Goal: Information Seeking & Learning: Learn about a topic

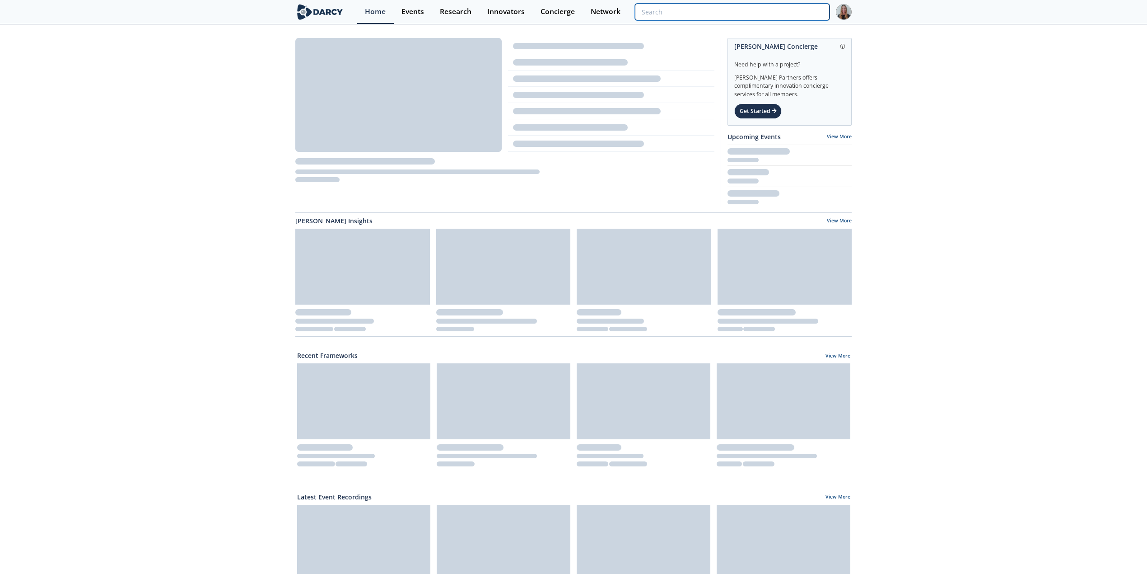
click at [774, 11] on input "search" at bounding box center [732, 12] width 195 height 17
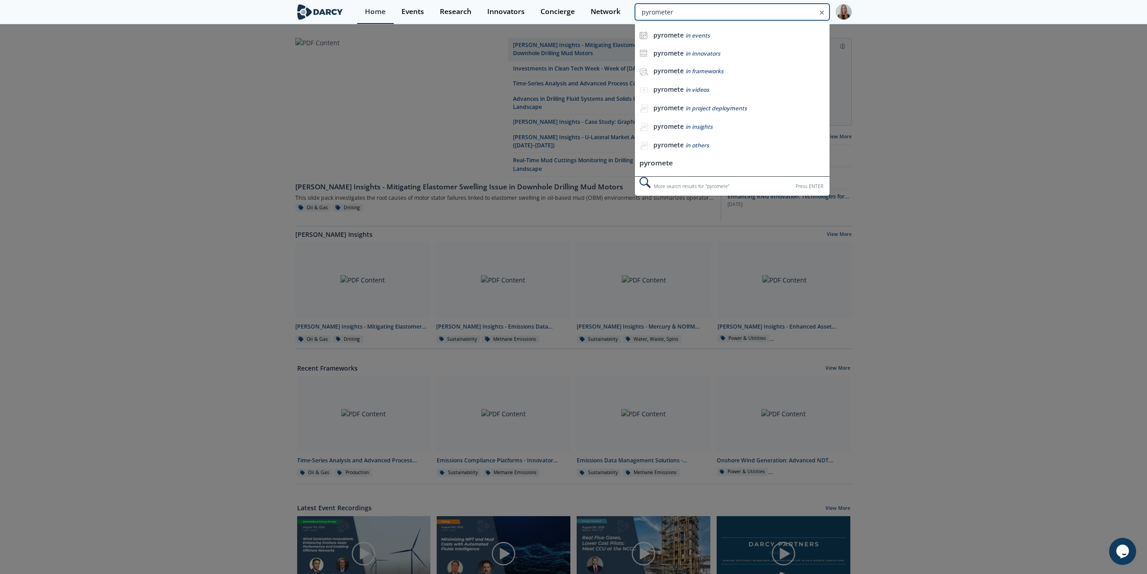
type input "pyrometer"
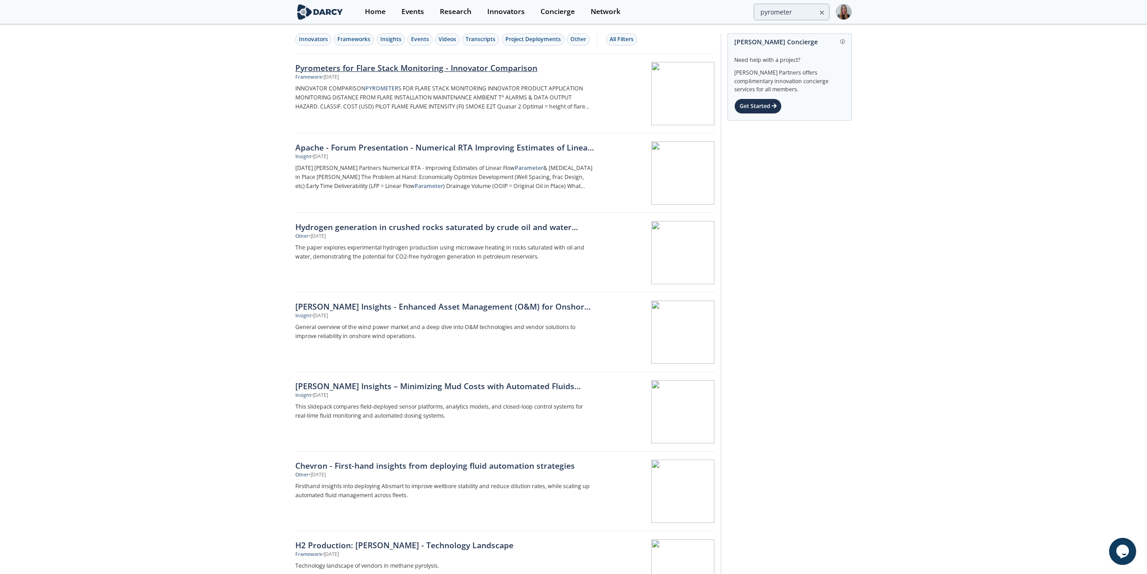
click at [356, 75] on div "Framework • Jul 14, 2025" at bounding box center [444, 77] width 299 height 7
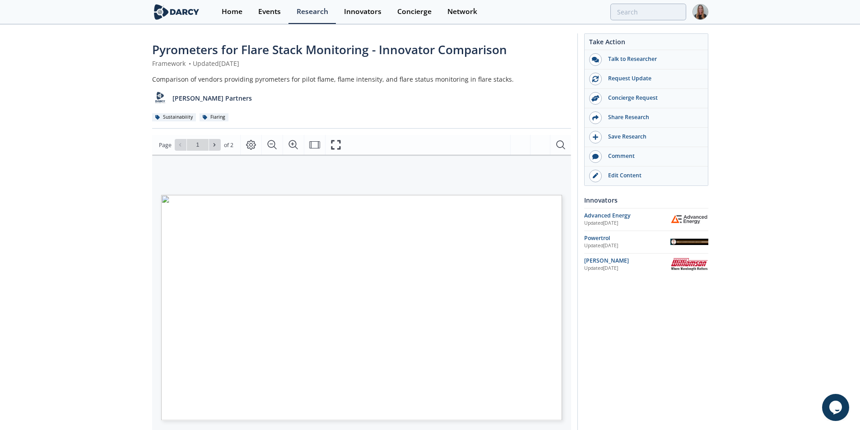
drag, startPoint x: 1130, startPoint y: 0, endPoint x: 13, endPoint y: 203, distance: 1135.5
click at [13, 203] on div "Pyrometers for Flare Stack Monitoring - Innovator Comparison Framework • Update…" at bounding box center [430, 343] width 860 height 637
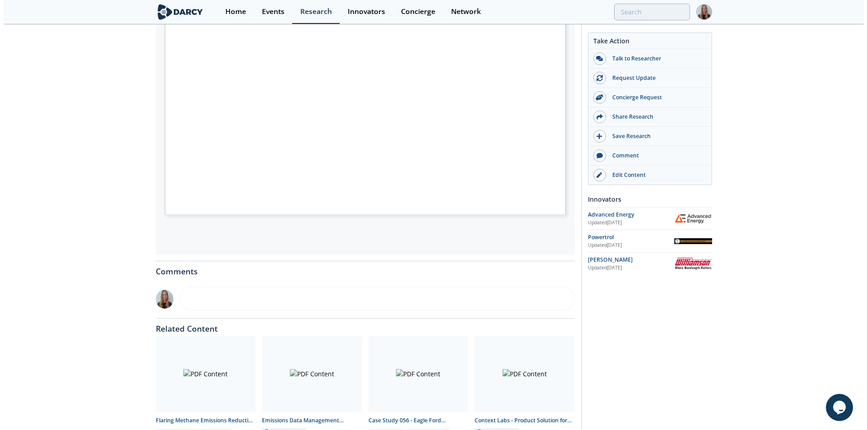
scroll to position [28, 0]
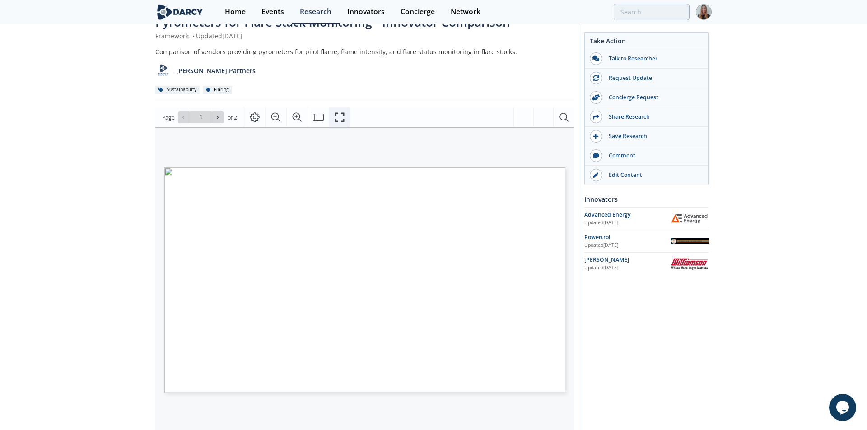
click at [341, 120] on icon "Fullscreen" at bounding box center [339, 117] width 11 height 11
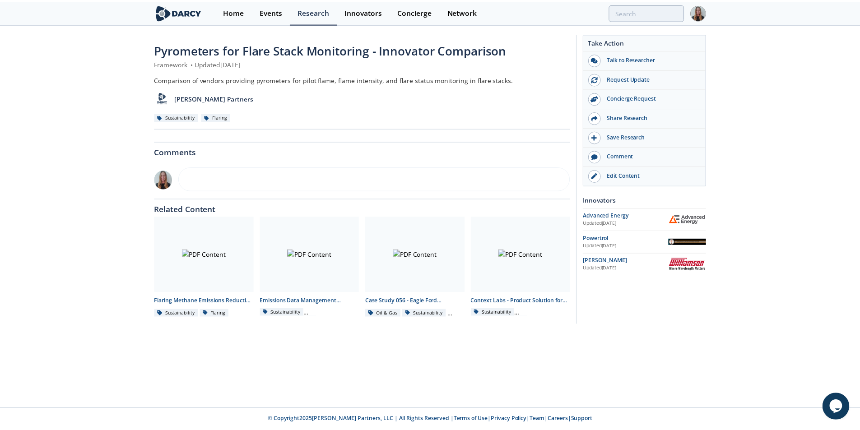
scroll to position [0, 0]
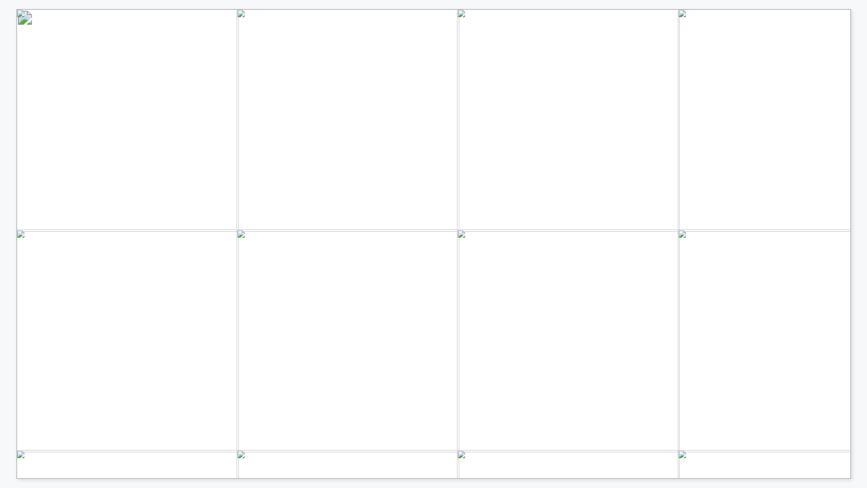
drag, startPoint x: 756, startPoint y: 131, endPoint x: 816, endPoint y: 143, distance: 60.2
click at [816, 25] on span "INNOVATOR COMPARISON (1/2) PYROMETERS FOR FLARE STACK MONITORING INNOVATOR PROD…" at bounding box center [820, 17] width 1608 height 16
drag, startPoint x: 810, startPoint y: 140, endPoint x: 759, endPoint y: 131, distance: 51.7
click at [34, 13] on span "Rain, fog, or snow may reduce readings" at bounding box center [34, 13] width 0 height 0
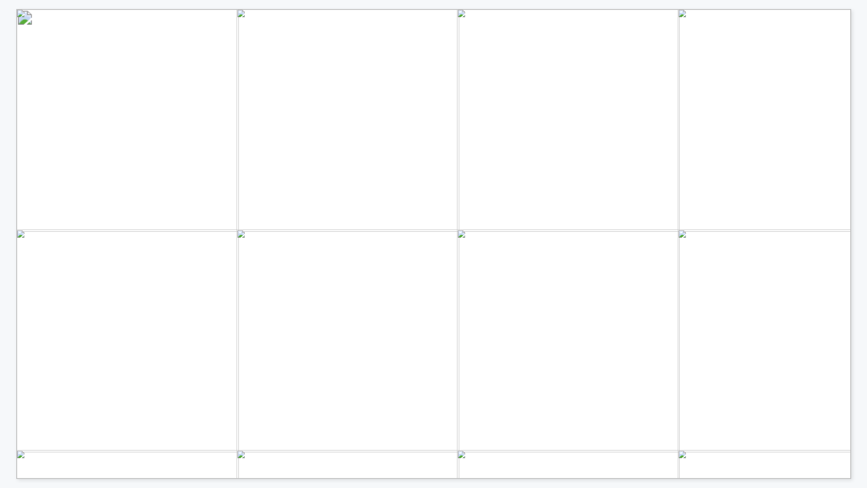
click at [756, 131] on span "Rain, fog, or snow may" at bounding box center [792, 132] width 72 height 8
drag, startPoint x: 759, startPoint y: 132, endPoint x: 808, endPoint y: 138, distance: 49.5
click at [34, 13] on span "Rain, fog, or snow may reduce readings" at bounding box center [34, 13] width 0 height 0
click at [807, 140] on span "reduce readings" at bounding box center [783, 140] width 54 height 7
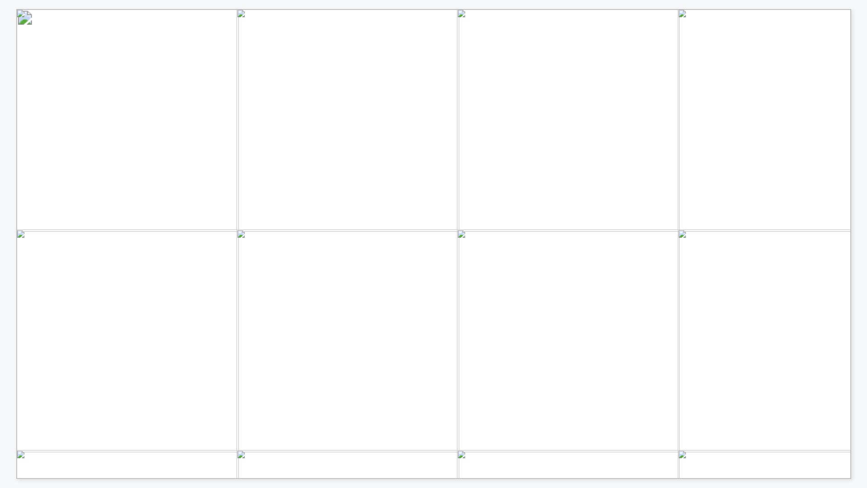
drag, startPoint x: 183, startPoint y: 309, endPoint x: 189, endPoint y: 350, distance: 41.1
click at [189, 25] on span "INNOVATOR COMPARISON (1/2) PYROMETERS FOR FLARE STACK MONITORING INNOVATOR PROD…" at bounding box center [820, 17] width 1608 height 16
drag, startPoint x: 381, startPoint y: 319, endPoint x: 386, endPoint y: 368, distance: 49.0
click at [386, 25] on span "INNOVATOR COMPARISON (1/2) PYROMETERS FOR FLARE STACK MONITORING INNOVATOR PROD…" at bounding box center [820, 17] width 1608 height 16
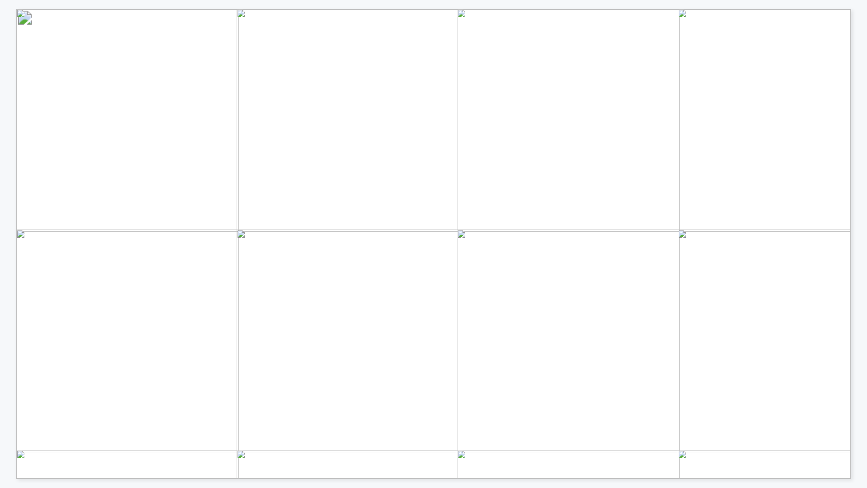
drag, startPoint x: 701, startPoint y: 281, endPoint x: 715, endPoint y: 283, distance: 13.7
click at [715, 283] on span "connects to DCS/PLC systems" at bounding box center [674, 285] width 98 height 8
click at [716, 285] on span "connects to DCS/PLC systems" at bounding box center [674, 285] width 98 height 8
drag, startPoint x: 728, startPoint y: 281, endPoint x: 726, endPoint y: 287, distance: 6.9
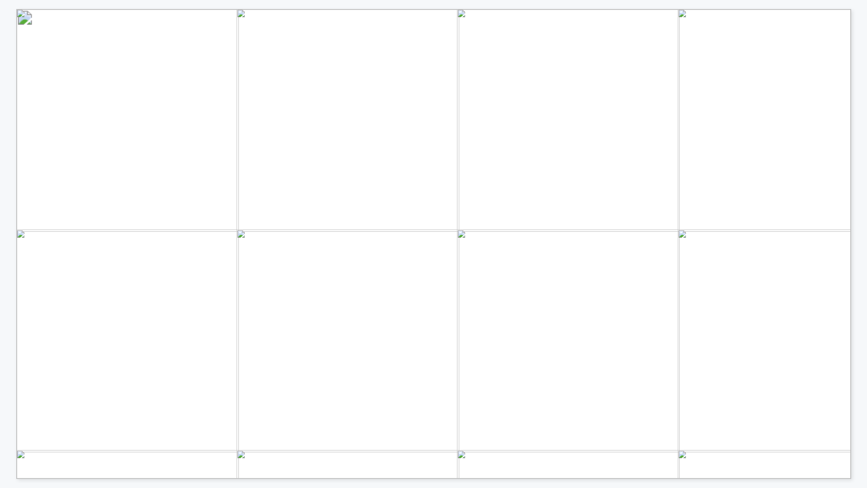
click at [726, 25] on span "INNOVATOR COMPARISON (1/2) PYROMETERS FOR FLARE STACK MONITORING INNOVATOR PROD…" at bounding box center [820, 17] width 1608 height 16
drag, startPoint x: 701, startPoint y: 278, endPoint x: 722, endPoint y: 284, distance: 21.9
click at [32, 18] on span "Dual 4-20mA Outputs: Directly connects to DCS/PLC systems" at bounding box center [32, 18] width 0 height 0
click at [692, 362] on span "output proportional to flame" at bounding box center [671, 362] width 92 height 7
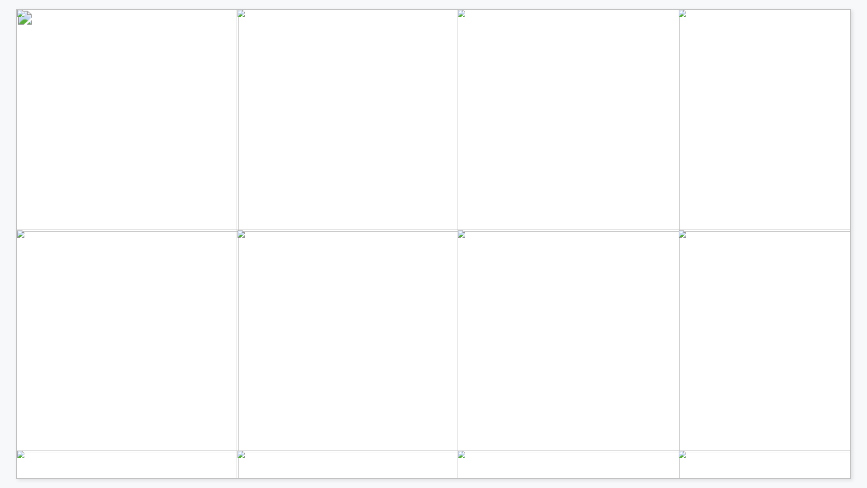
drag, startPoint x: 692, startPoint y: 362, endPoint x: 700, endPoint y: 368, distance: 9.8
click at [700, 25] on span "INNOVATOR COMPARISON (1/2) PYROMETERS FOR FLARE STACK MONITORING INNOVATOR PROD…" at bounding box center [820, 17] width 1608 height 16
click at [701, 362] on span "output proportional to flame" at bounding box center [671, 362] width 92 height 7
drag, startPoint x: 686, startPoint y: 202, endPoint x: 686, endPoint y: 238, distance: 35.7
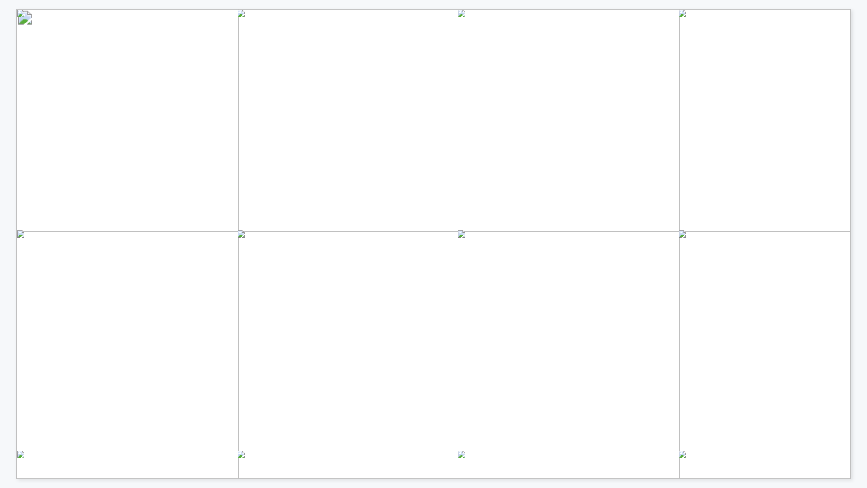
click at [686, 25] on span "INNOVATOR COMPARISON (1/2) PYROMETERS FOR FLARE STACK MONITORING INNOVATOR PROD…" at bounding box center [820, 17] width 1608 height 16
drag, startPoint x: 514, startPoint y: 189, endPoint x: 575, endPoint y: 189, distance: 60.5
click at [575, 25] on span "INNOVATOR COMPARISON (1/2) PYROMETERS FOR FLARE STACK MONITORING INNOVATOR PROD…" at bounding box center [820, 17] width 1608 height 16
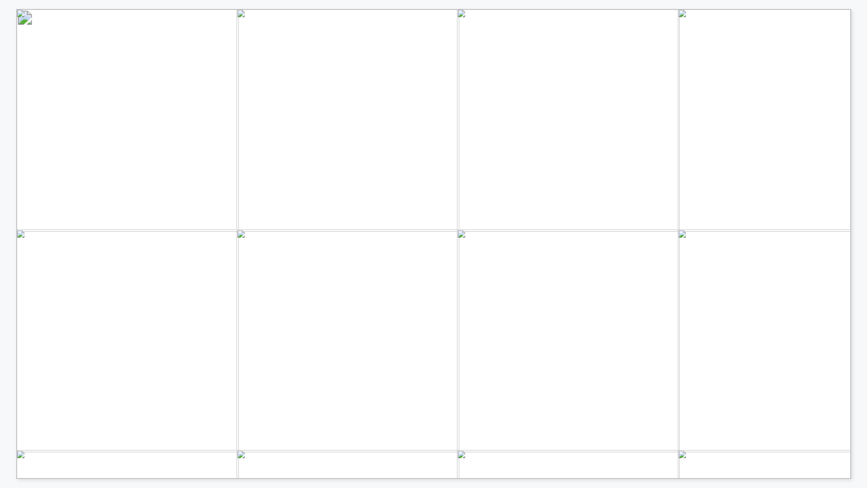
drag, startPoint x: 566, startPoint y: 220, endPoint x: 515, endPoint y: 215, distance: 51.4
click at [30, 13] on span "Optional hazardous certified housing" at bounding box center [30, 13] width 0 height 0
click at [513, 214] on span "Optional hazardous" at bounding box center [543, 213] width 63 height 7
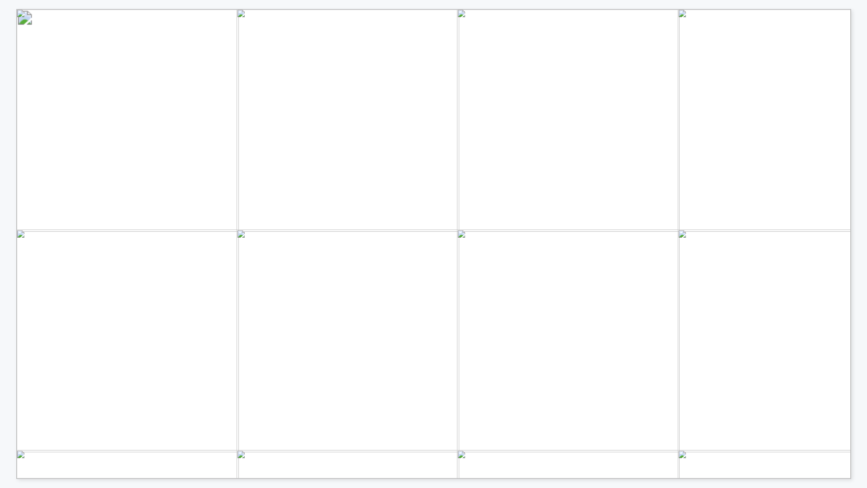
click at [513, 216] on span "Optional hazardous" at bounding box center [543, 213] width 63 height 7
drag, startPoint x: 513, startPoint y: 216, endPoint x: 530, endPoint y: 216, distance: 17.2
click at [513, 216] on span "Optional hazardous" at bounding box center [543, 213] width 63 height 7
click at [570, 25] on span "INNOVATOR COMPARISON (1/2) PYROMETERS FOR FLARE STACK MONITORING INNOVATOR PROD…" at bounding box center [820, 17] width 1608 height 16
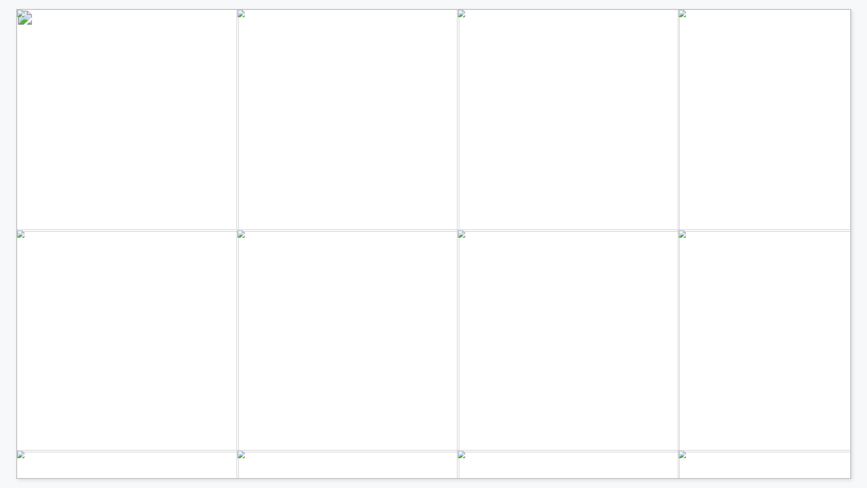
drag, startPoint x: 531, startPoint y: 214, endPoint x: 513, endPoint y: 212, distance: 17.3
click at [30, 13] on span "Optional hazardous certified housing" at bounding box center [30, 13] width 0 height 0
click at [513, 212] on span "Optional hazardous" at bounding box center [543, 213] width 63 height 7
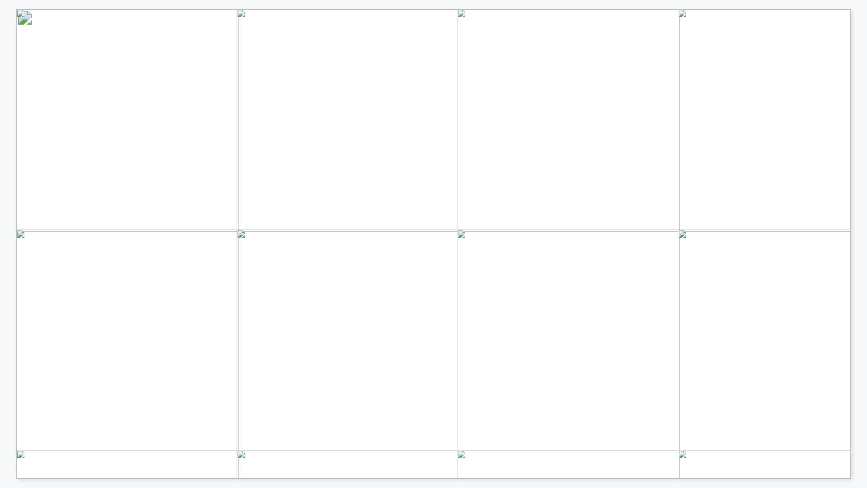
drag, startPoint x: 513, startPoint y: 215, endPoint x: 566, endPoint y: 223, distance: 53.4
click at [30, 13] on span "Optional hazardous certified housing" at bounding box center [30, 13] width 0 height 0
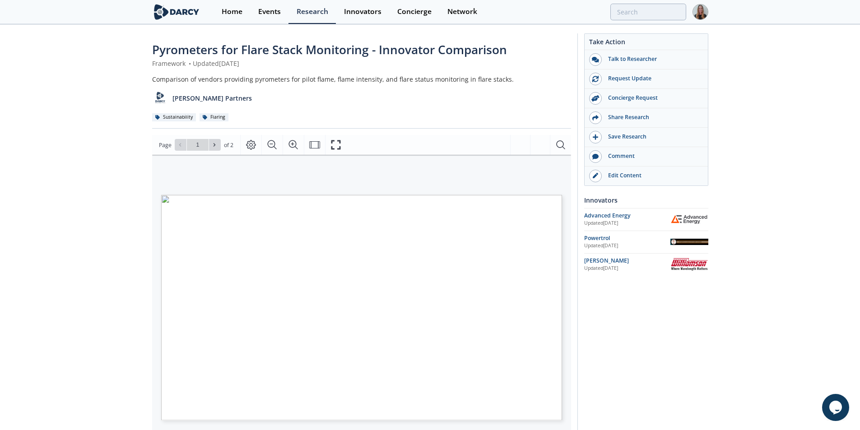
click at [193, 10] on img at bounding box center [176, 12] width 49 height 16
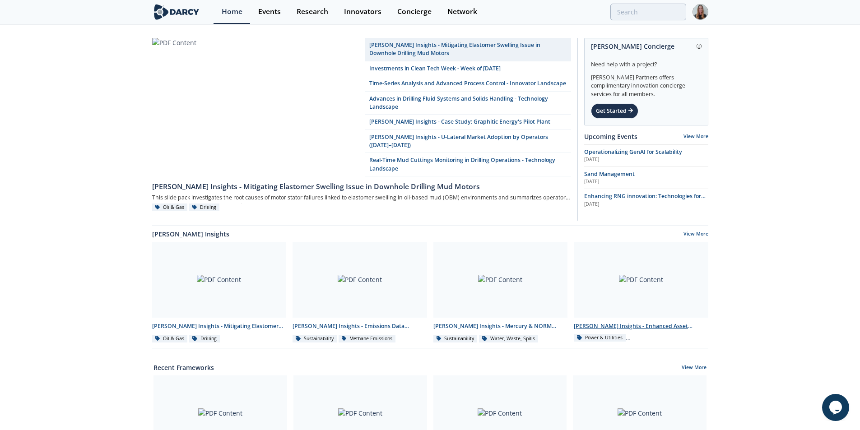
click at [686, 274] on div at bounding box center [641, 280] width 135 height 76
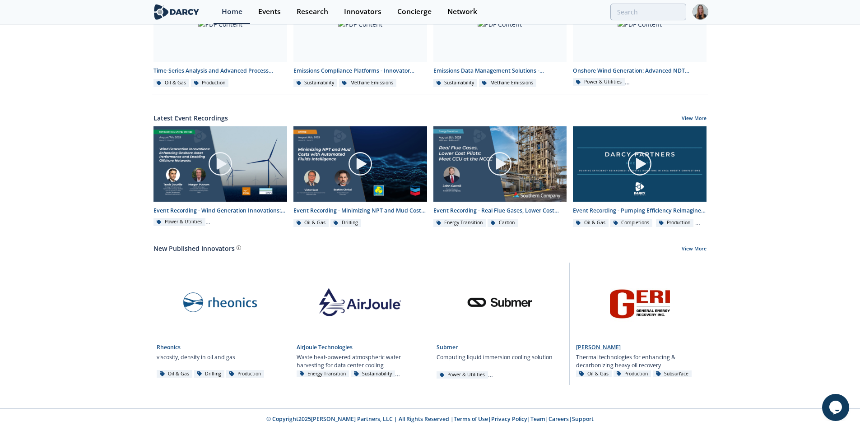
click at [626, 331] on link at bounding box center [639, 301] width 127 height 76
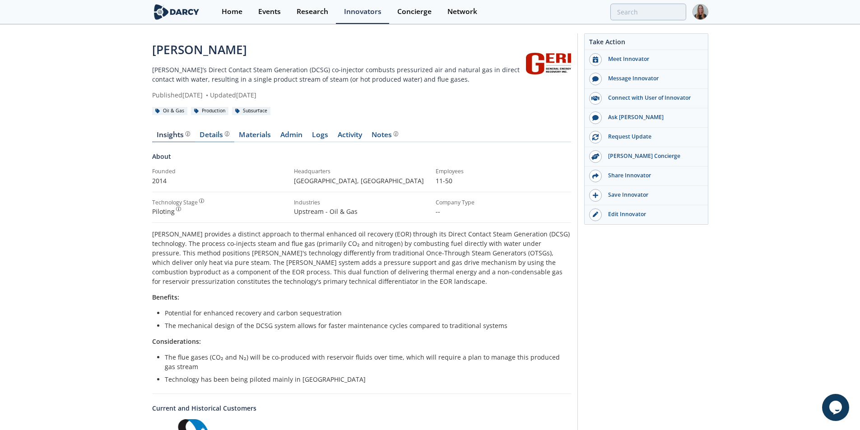
click at [222, 132] on div "Details" at bounding box center [215, 134] width 30 height 7
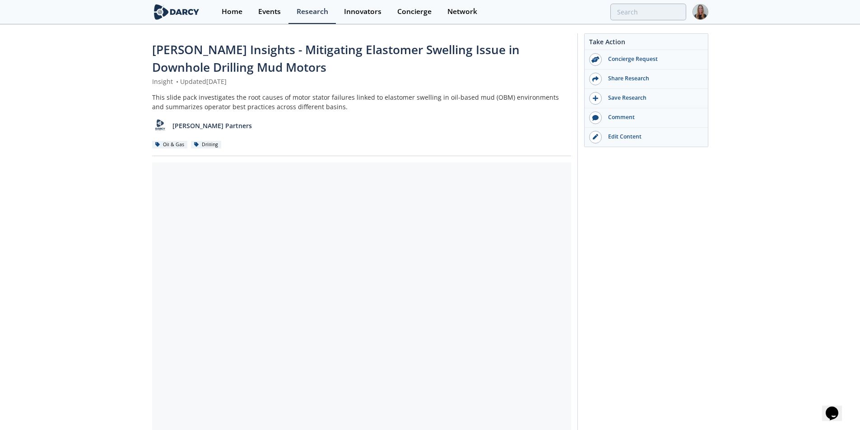
scroll to position [55, 0]
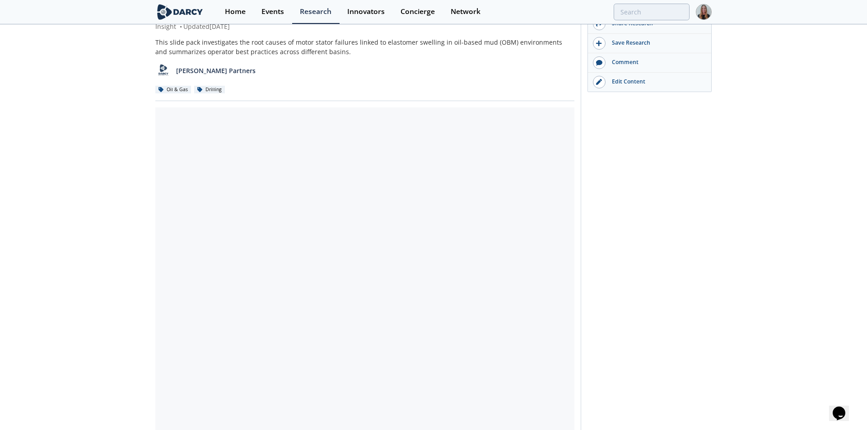
click at [361, 122] on div at bounding box center [364, 269] width 419 height 325
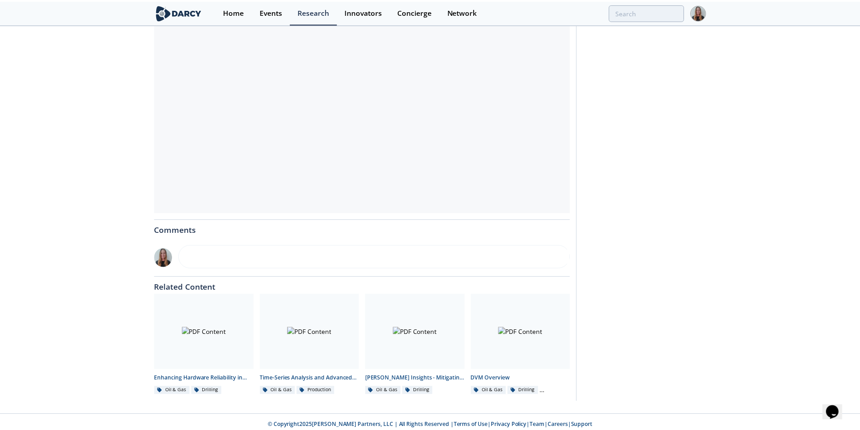
scroll to position [281, 0]
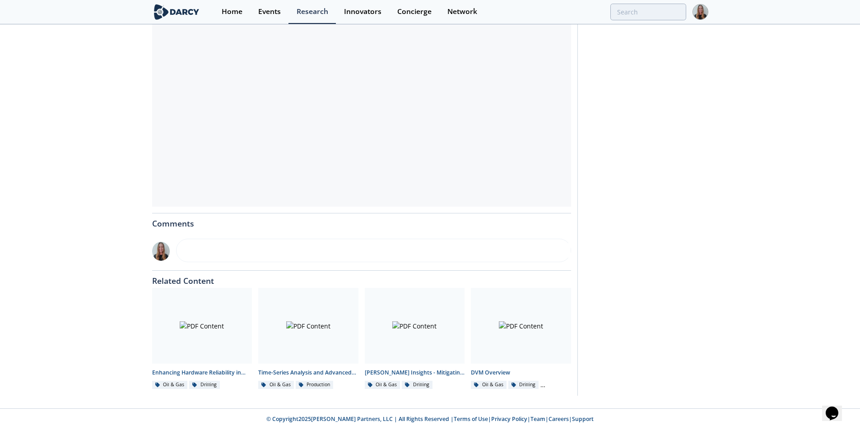
click at [109, 84] on div "Darcy Insights - Mitigating Elastomer Swelling Issue in Downhole Drilling Mud M…" at bounding box center [430, 76] width 860 height 664
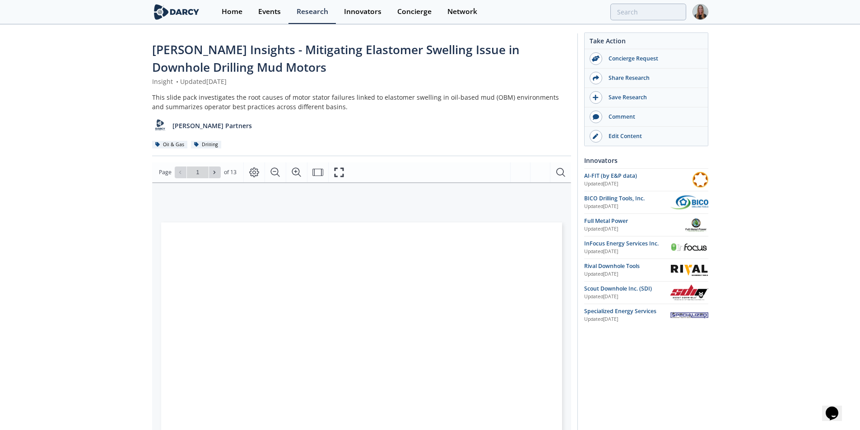
scroll to position [124, 0]
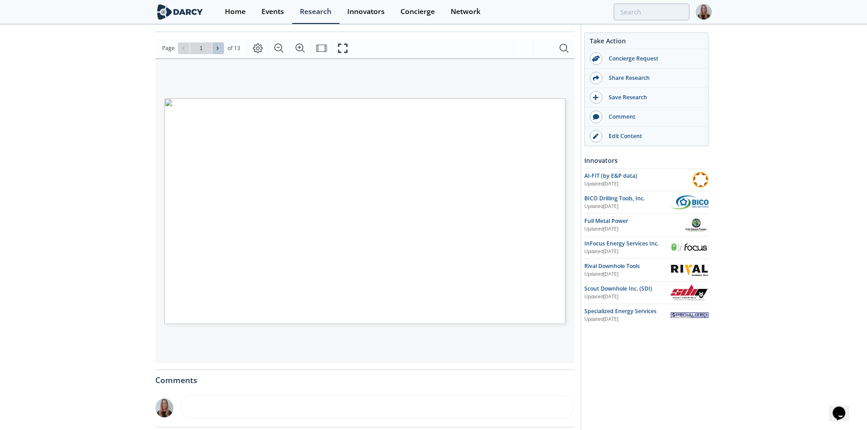
click at [222, 47] on button at bounding box center [218, 48] width 12 height 12
type input "2"
click at [222, 47] on button at bounding box center [218, 48] width 12 height 12
type input "3"
click at [222, 47] on button at bounding box center [218, 48] width 12 height 12
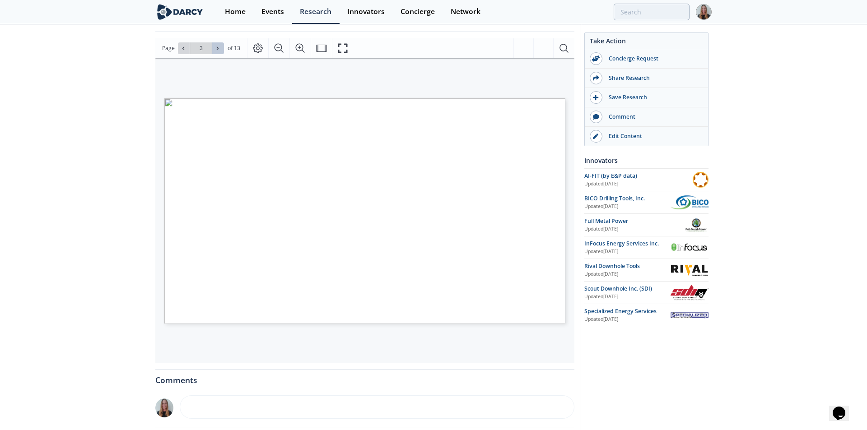
type input "4"
click at [222, 47] on button at bounding box center [218, 48] width 12 height 12
type input "5"
click at [222, 47] on button at bounding box center [218, 48] width 12 height 12
type input "6"
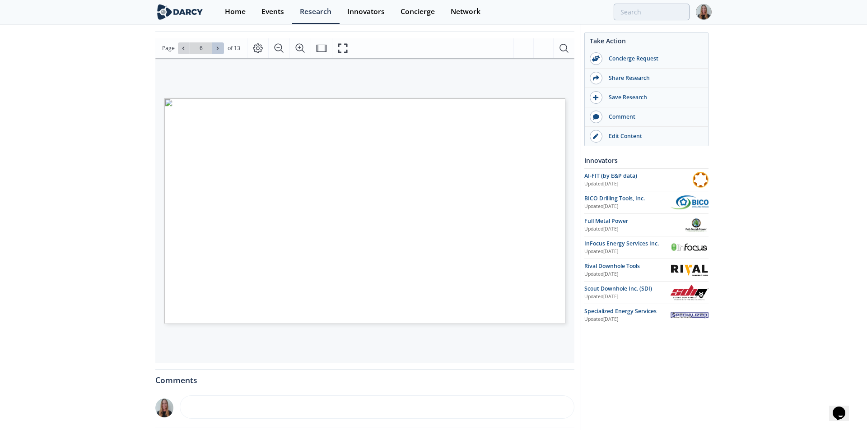
click at [222, 47] on button at bounding box center [218, 48] width 12 height 12
type input "7"
click at [222, 47] on button at bounding box center [218, 48] width 12 height 12
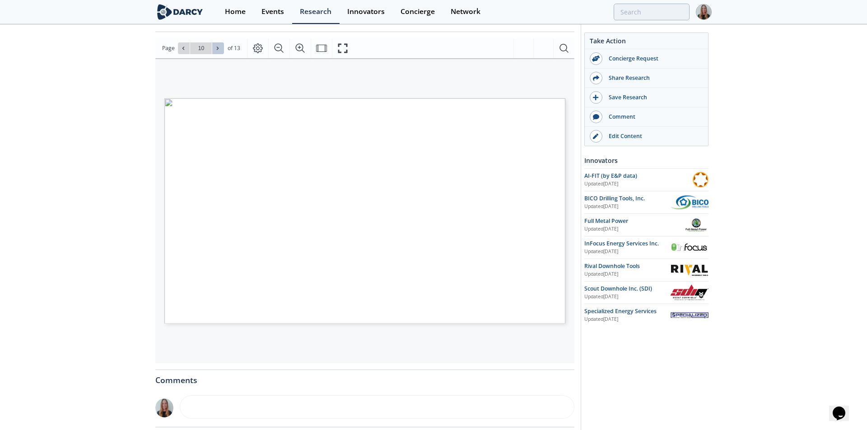
click at [222, 47] on button at bounding box center [218, 48] width 12 height 12
click at [185, 51] on button at bounding box center [184, 48] width 12 height 12
click at [224, 49] on span "Go to Page 12" at bounding box center [201, 48] width 53 height 12
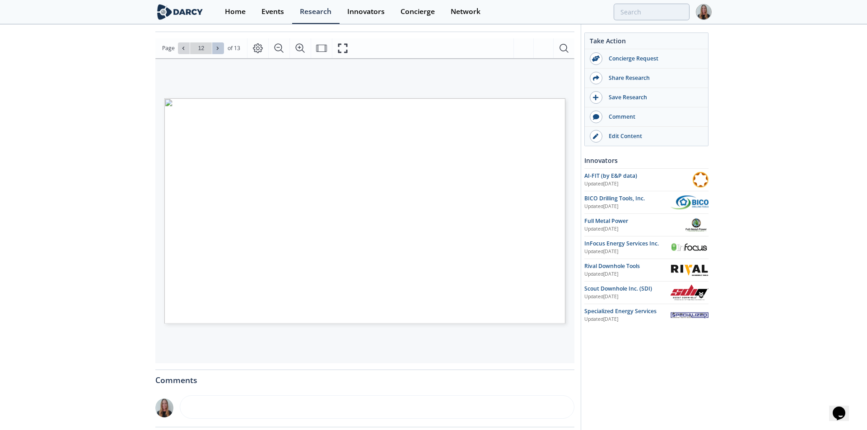
click at [219, 49] on icon at bounding box center [217, 48] width 5 height 5
type input "12"
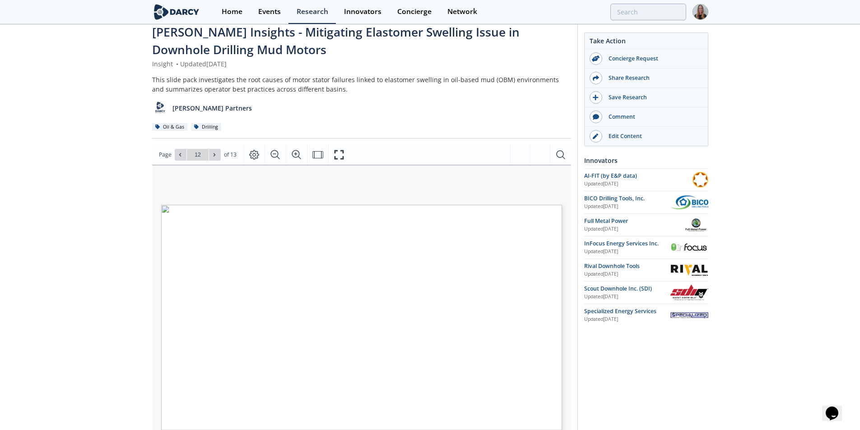
scroll to position [0, 0]
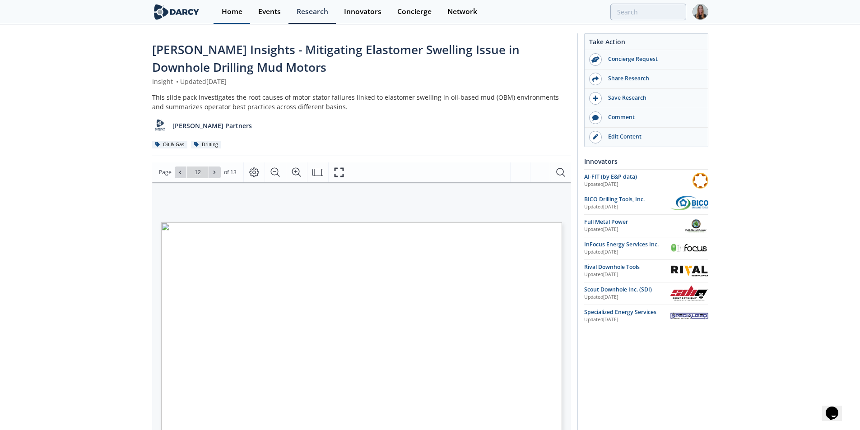
click at [224, 21] on link "Home" at bounding box center [232, 12] width 37 height 24
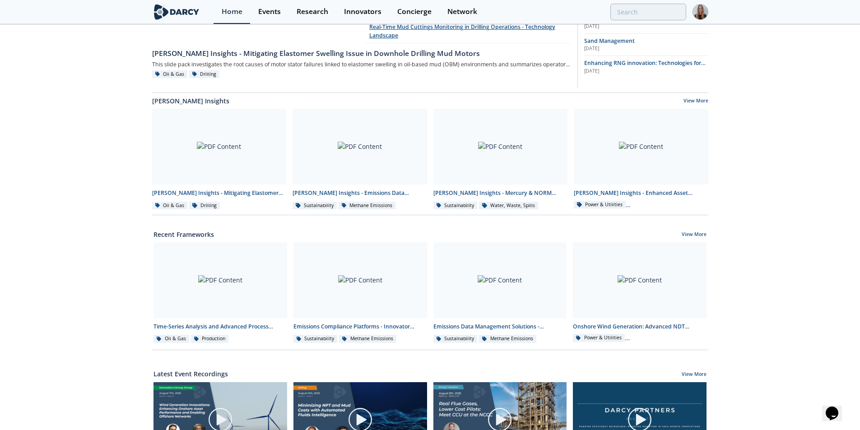
scroll to position [130, 0]
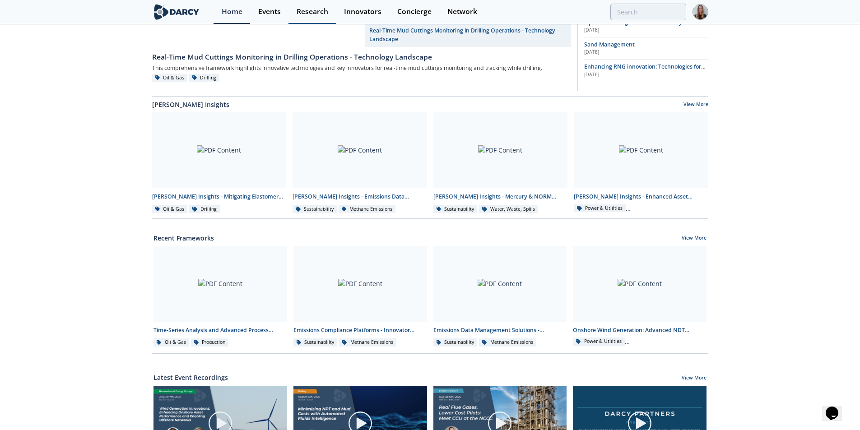
click at [314, 9] on div "Research" at bounding box center [313, 11] width 32 height 7
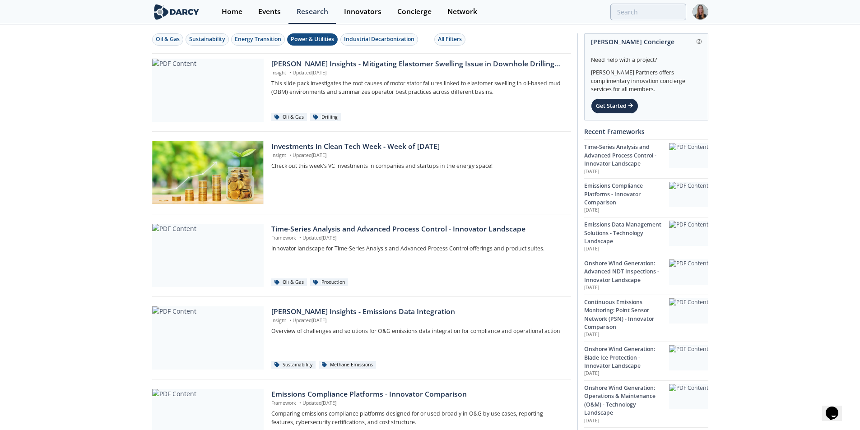
click at [326, 40] on div "Power & Utilities" at bounding box center [312, 39] width 43 height 8
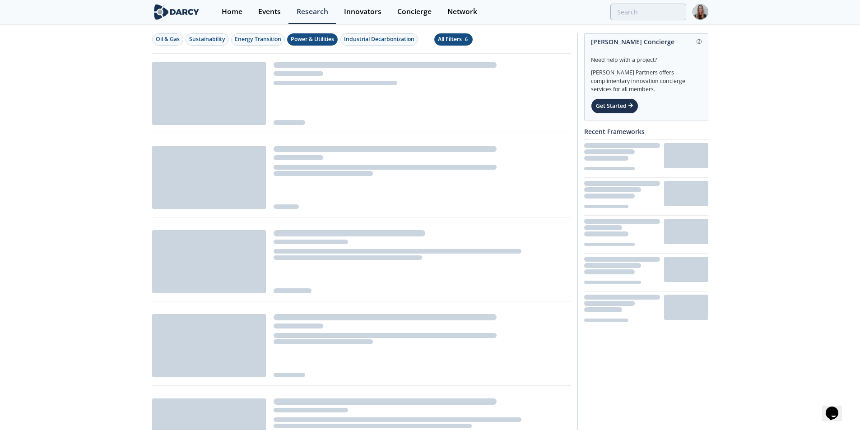
click at [446, 42] on div "All Filters 6" at bounding box center [453, 39] width 31 height 8
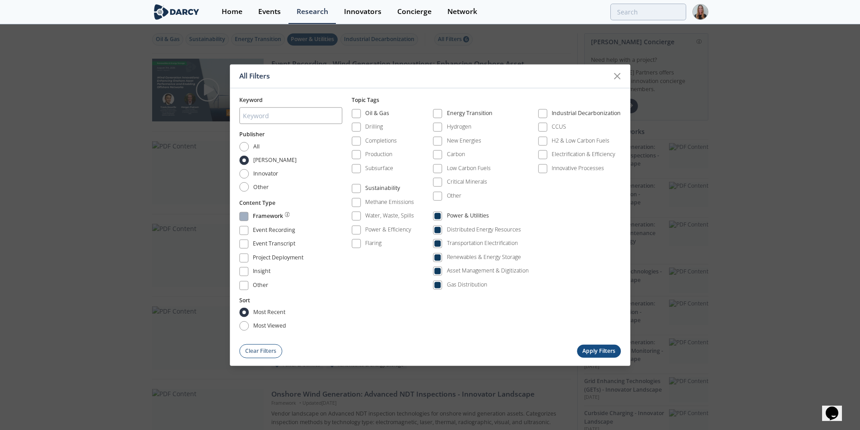
click at [275, 219] on div "Framework" at bounding box center [268, 217] width 30 height 11
click at [266, 271] on div "Insight" at bounding box center [262, 272] width 19 height 11
click at [255, 285] on div "Other" at bounding box center [261, 286] width 16 height 11
click at [607, 350] on button "Apply Filters" at bounding box center [599, 351] width 44 height 13
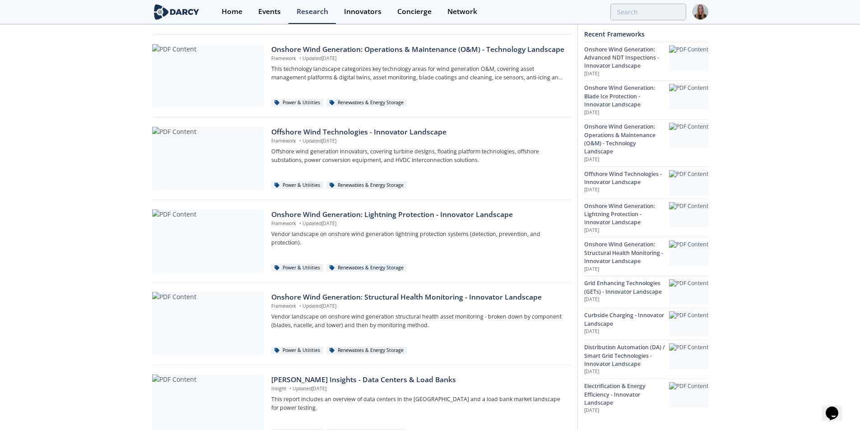
scroll to position [506, 0]
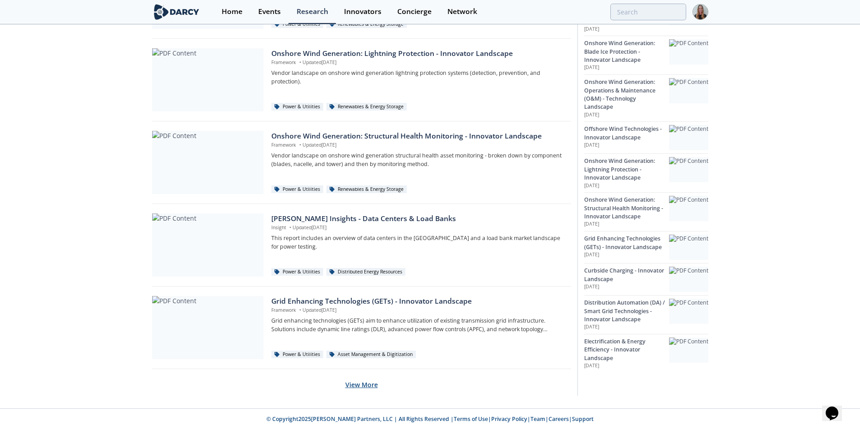
click at [352, 388] on button "View More" at bounding box center [361, 385] width 33 height 22
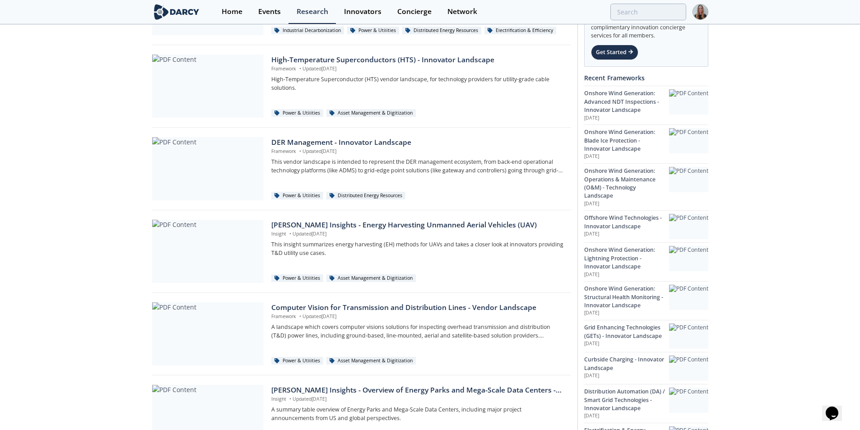
scroll to position [1333, 0]
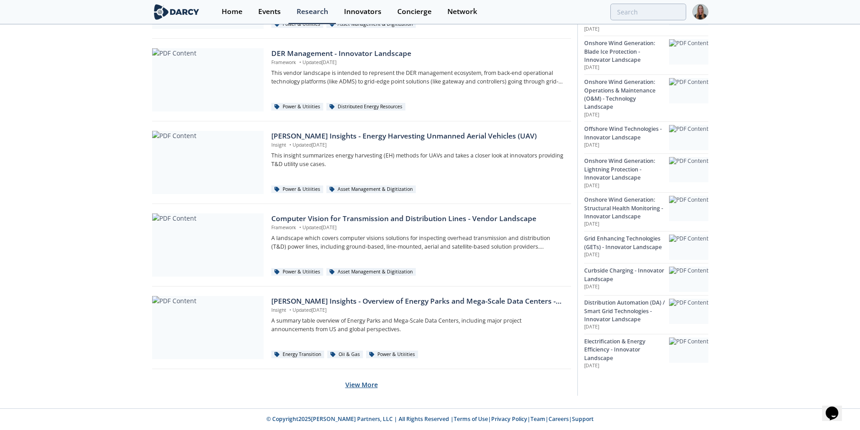
click at [359, 384] on button "View More" at bounding box center [361, 385] width 33 height 22
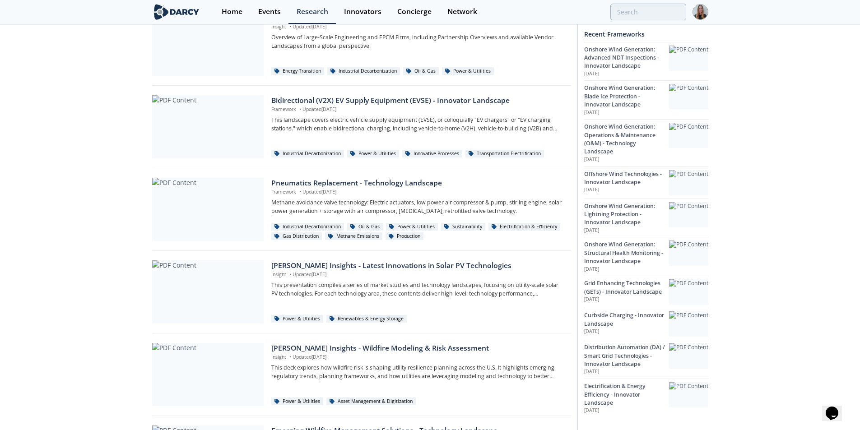
scroll to position [2159, 0]
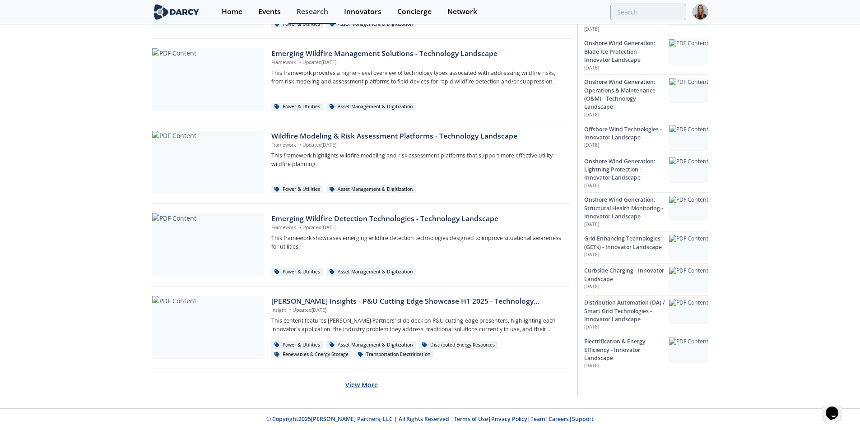
click at [367, 390] on button "View More" at bounding box center [361, 385] width 33 height 22
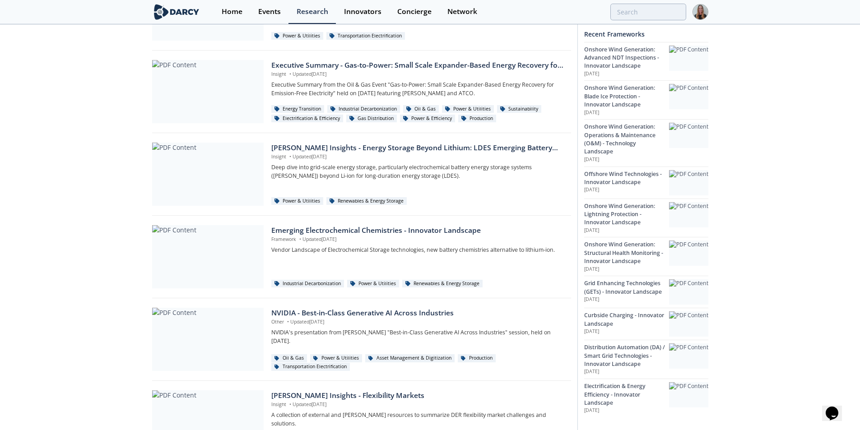
scroll to position [2837, 0]
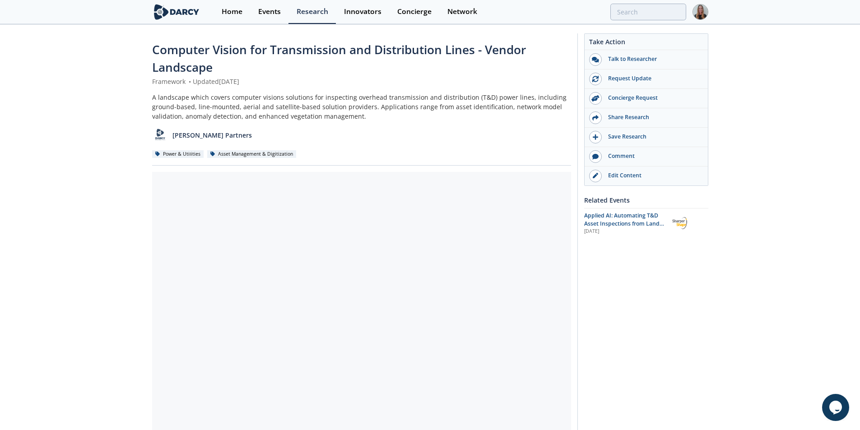
click at [118, 156] on div "Computer Vision for Transmission and Distribution Lines - Vendor Landscape Fram…" at bounding box center [430, 361] width 860 height 672
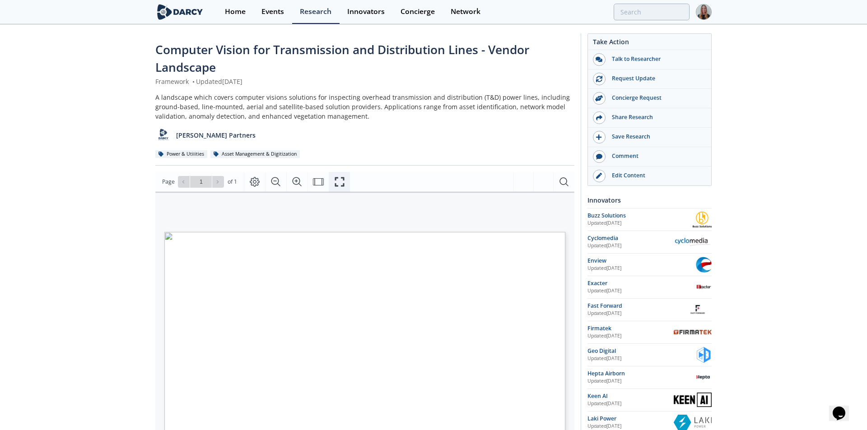
drag, startPoint x: 341, startPoint y: 186, endPoint x: 341, endPoint y: 225, distance: 39.3
click at [341, 186] on icon "Fullscreen" at bounding box center [339, 181] width 9 height 9
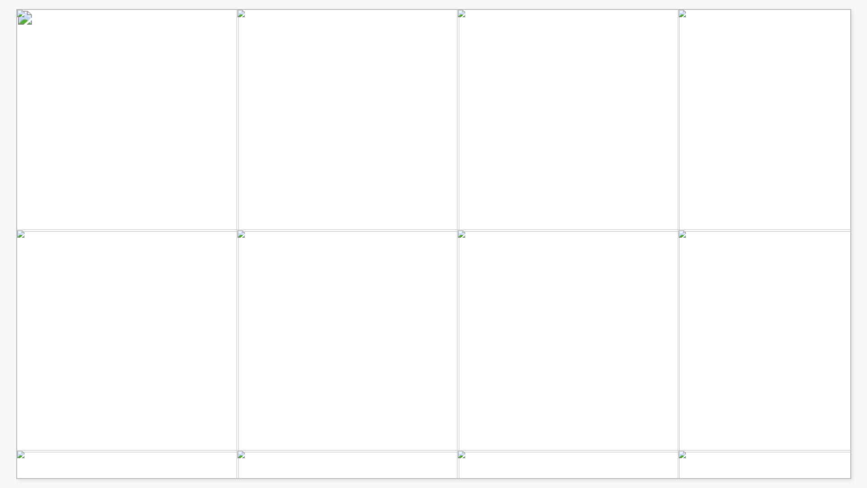
click at [31, 20] on div "Technology area Ground vehicle (car, truck) Aerial (aircraft, UAV, robot) Satel…" at bounding box center [820, 461] width 1608 height 905
click at [636, 25] on span "Click here" at bounding box center [624, 28] width 43 height 8
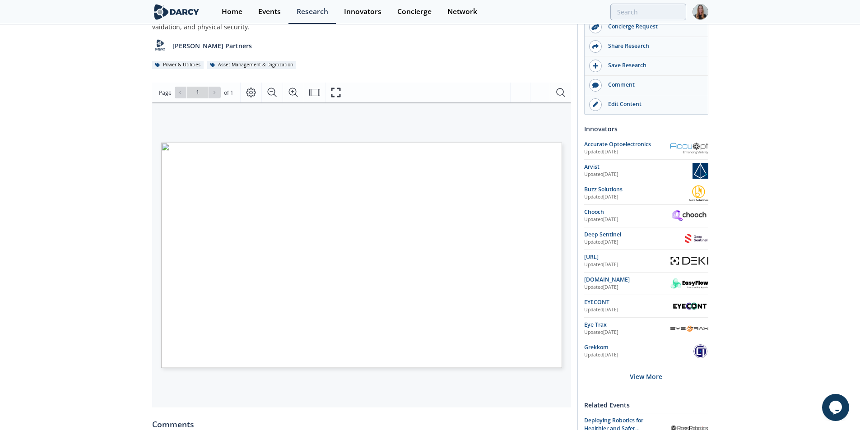
scroll to position [76, 0]
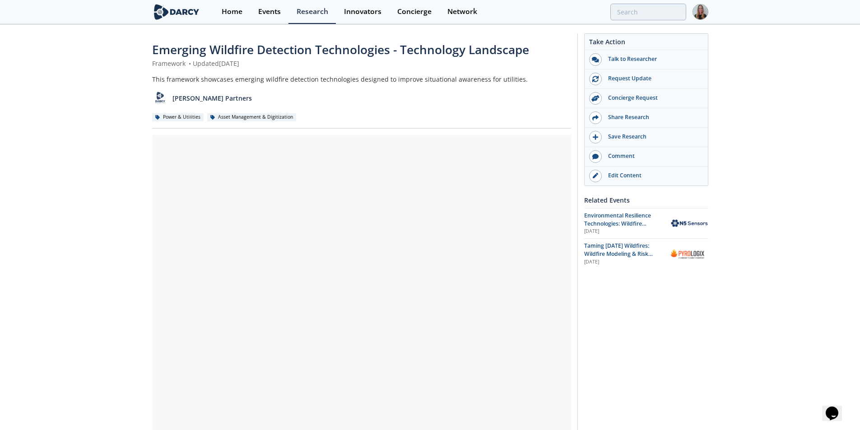
scroll to position [226, 0]
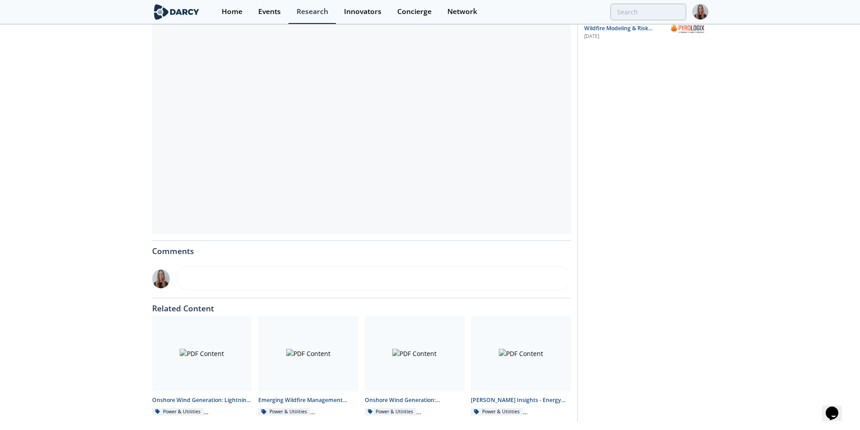
click at [143, 154] on div "Emerging Wildfire Detection Technologies - Technology Landscape Framework • Upd…" at bounding box center [430, 116] width 860 height 635
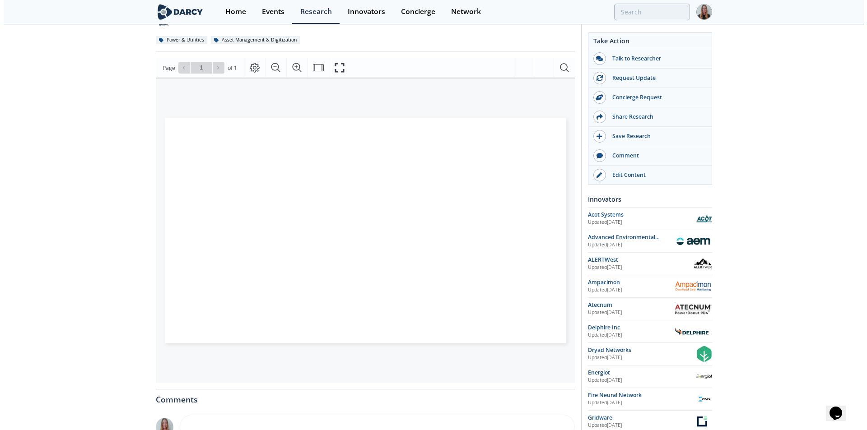
scroll to position [49, 0]
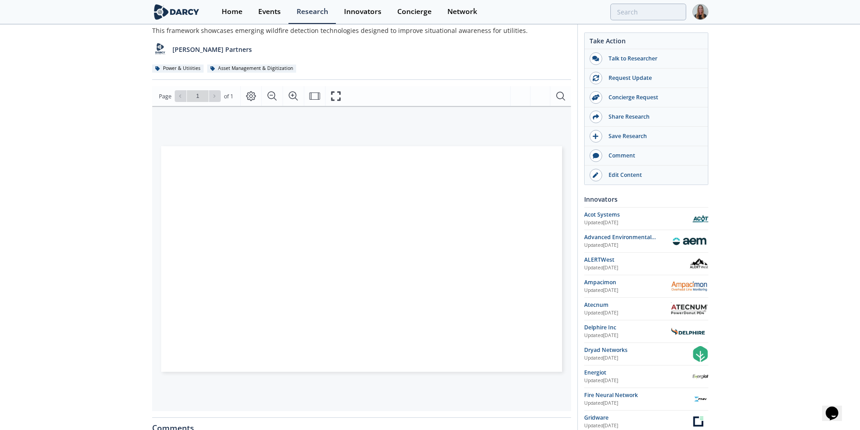
click at [855, 96] on div "Emerging Wildfire Detection Technologies - Technology Landscape Framework • Upd…" at bounding box center [430, 294] width 860 height 635
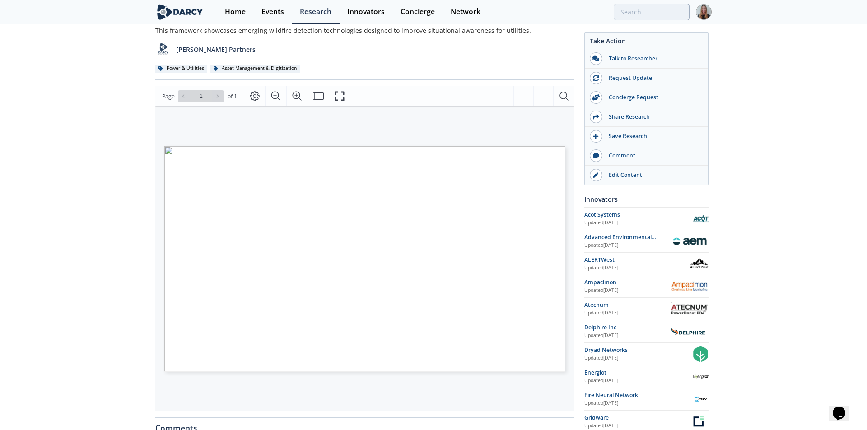
click at [350, 93] on div "Page Go to Page 1 of 1 1 / 1" at bounding box center [364, 96] width 419 height 20
click at [345, 93] on button "Fullscreen" at bounding box center [339, 96] width 21 height 20
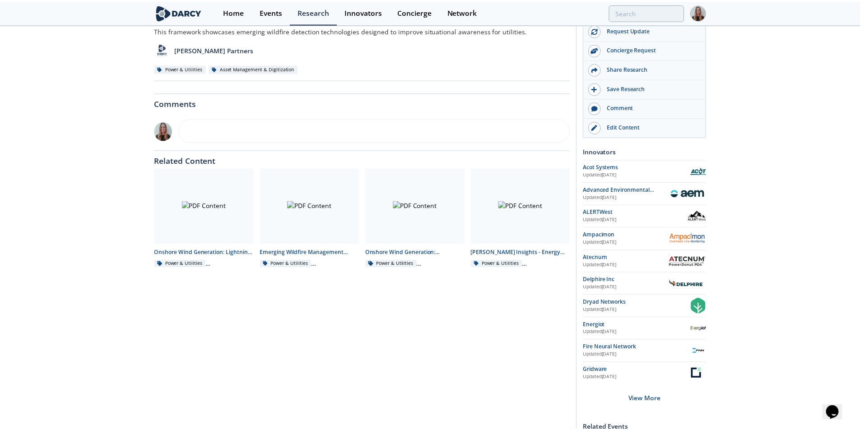
scroll to position [0, 0]
